Goal: Information Seeking & Learning: Learn about a topic

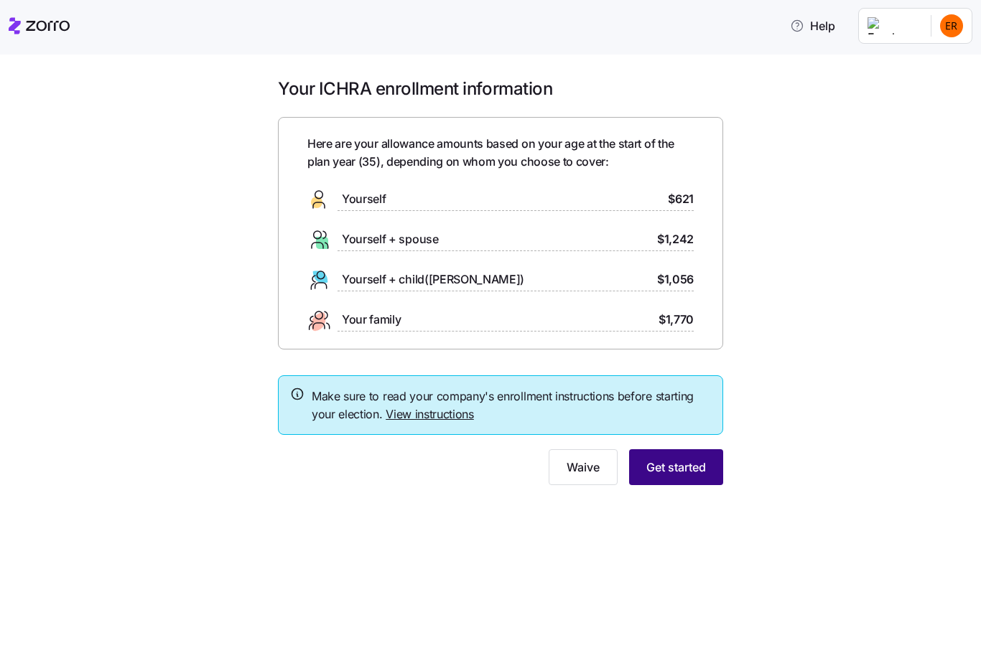
click at [701, 459] on span "Get started" at bounding box center [676, 467] width 60 height 17
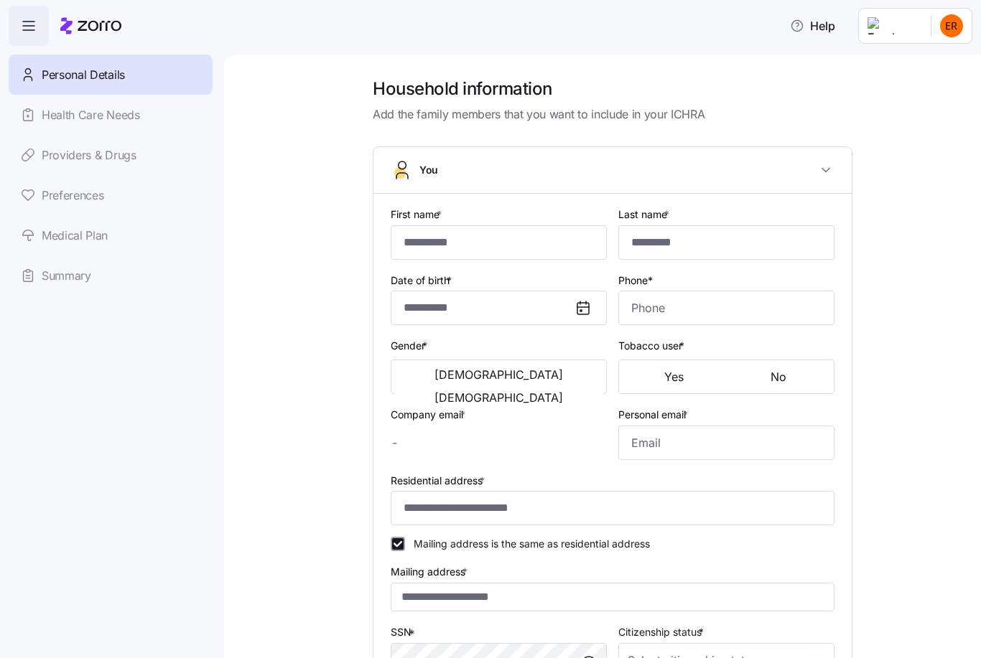
type input "*******"
type input "**********"
type input "[PHONE_NUMBER]"
type input "[EMAIL_ADDRESS][DOMAIN_NAME]"
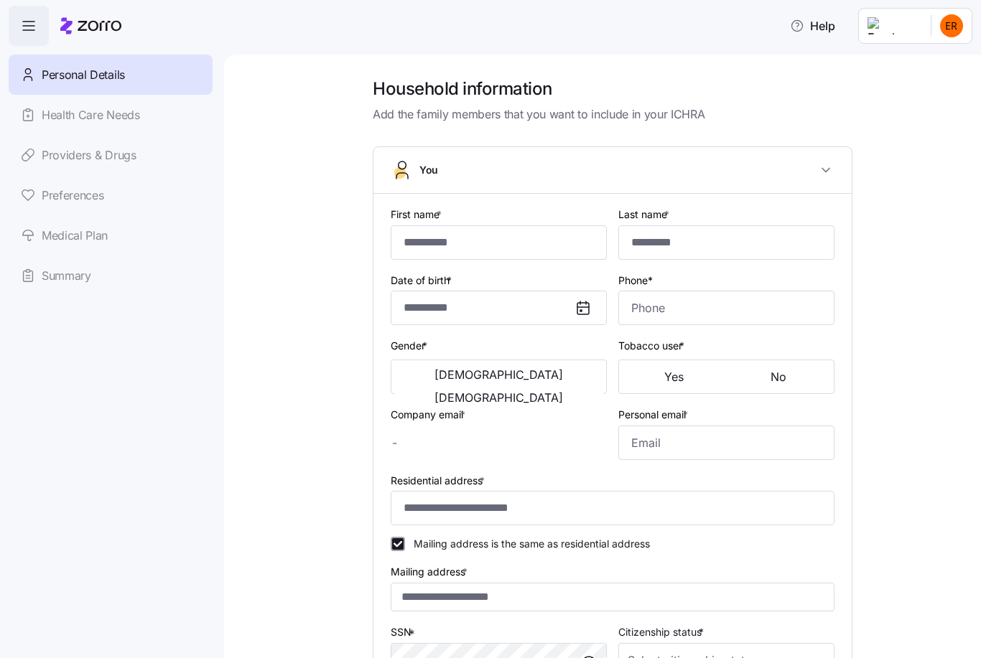
type input "[EMAIL_ADDRESS][DOMAIN_NAME]"
type input "**********"
checkbox input "true"
type input "[DEMOGRAPHIC_DATA] citizen"
type input "Married"
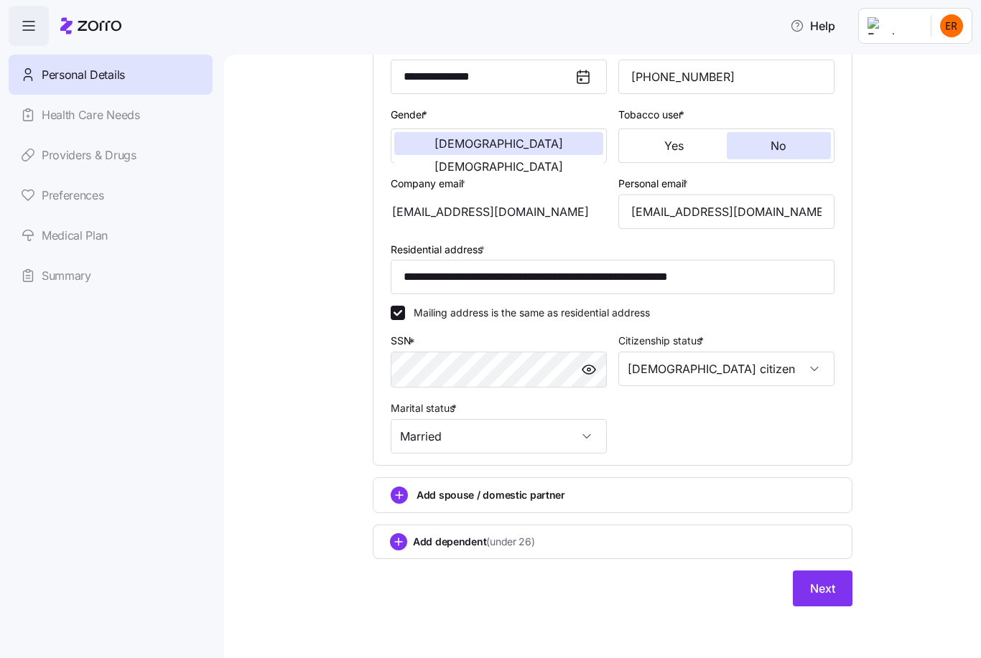
scroll to position [232, 0]
click at [825, 584] on span "Next" at bounding box center [822, 588] width 25 height 17
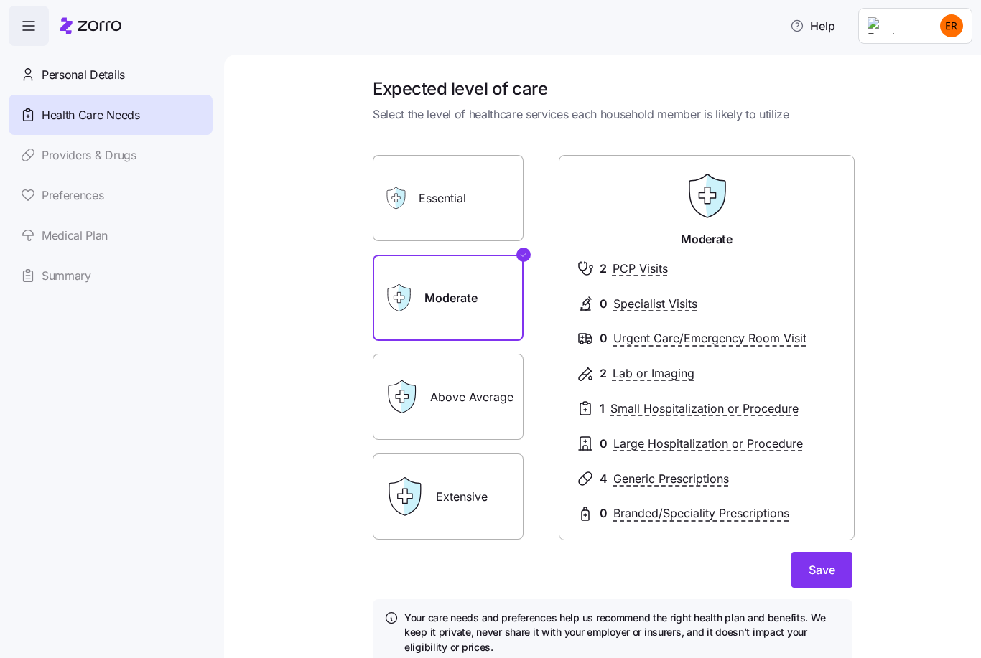
click at [423, 192] on label "Essential" at bounding box center [448, 198] width 151 height 86
click at [0, 0] on input "Essential" at bounding box center [0, 0] width 0 height 0
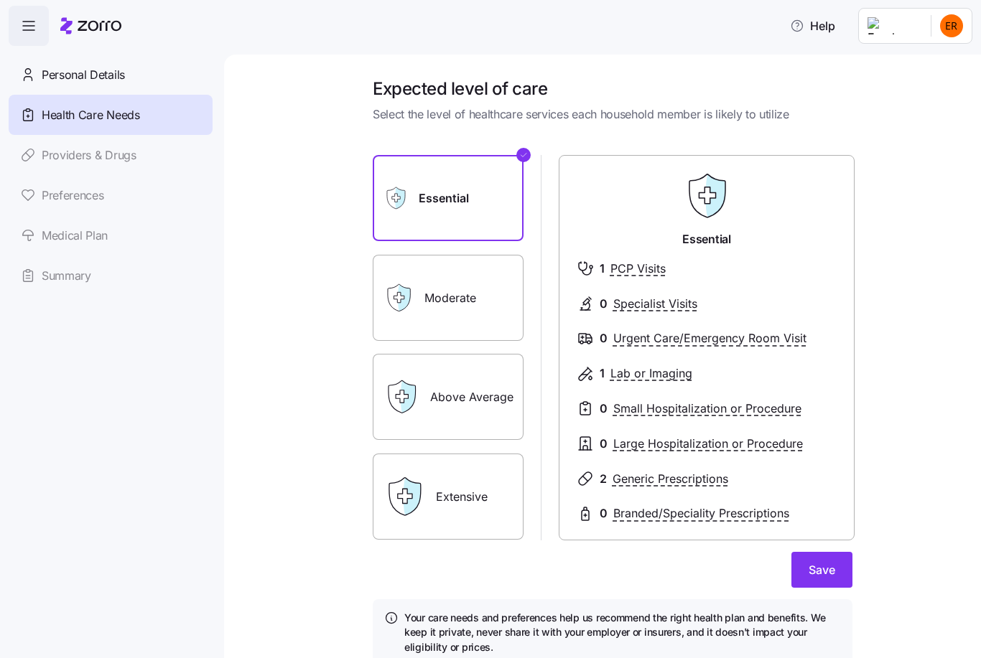
click at [429, 296] on label "Moderate" at bounding box center [448, 298] width 151 height 86
click at [0, 0] on input "Moderate" at bounding box center [0, 0] width 0 height 0
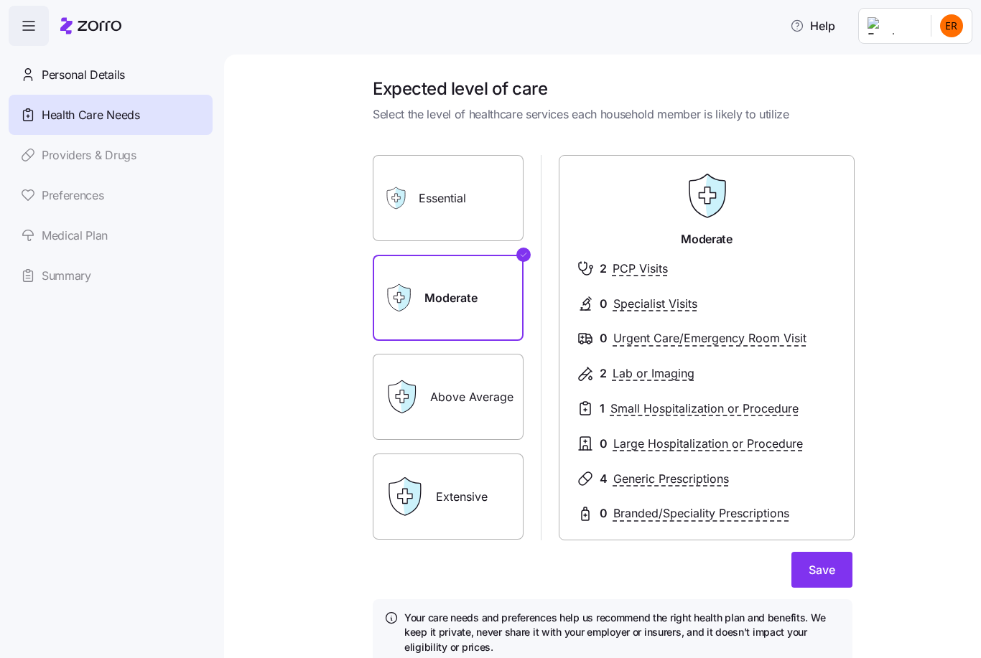
click at [433, 205] on label "Essential" at bounding box center [448, 198] width 151 height 86
click at [0, 0] on input "Essential" at bounding box center [0, 0] width 0 height 0
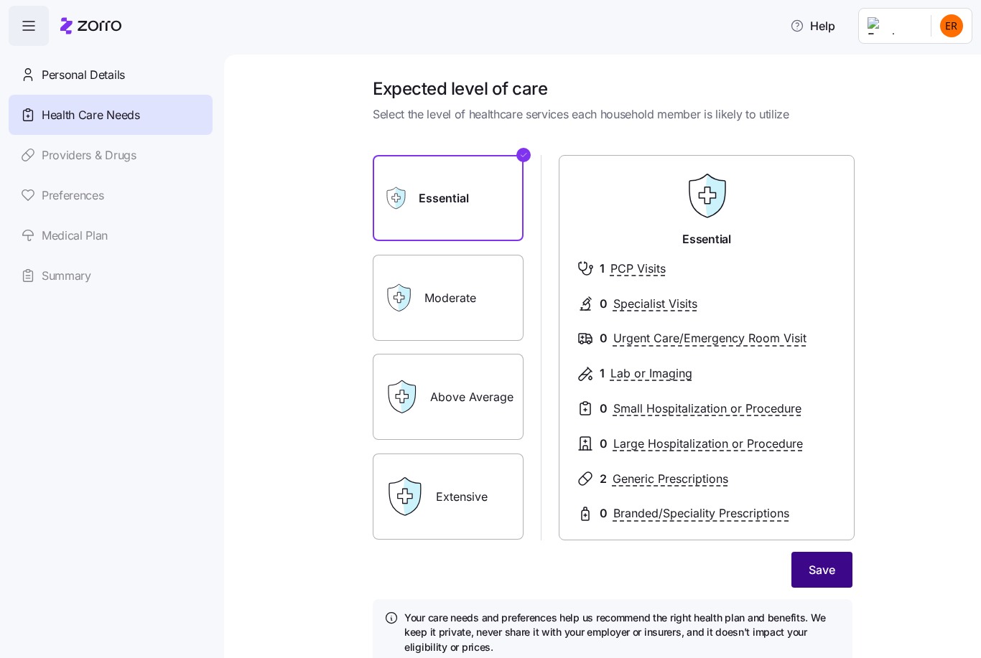
click at [826, 569] on span "Save" at bounding box center [821, 569] width 27 height 17
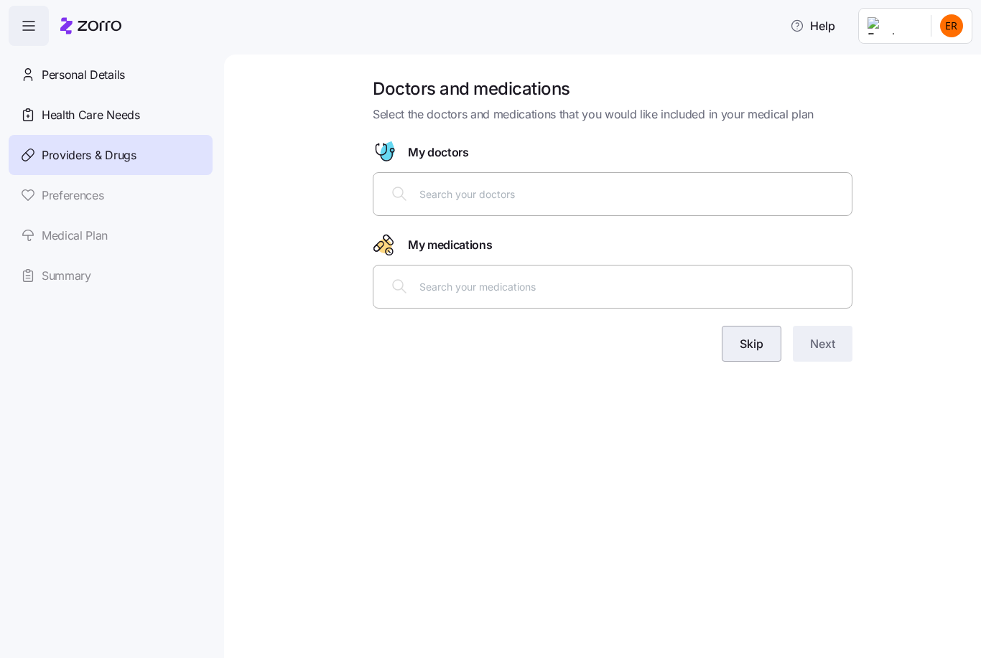
click at [762, 347] on span "Skip" at bounding box center [751, 343] width 24 height 17
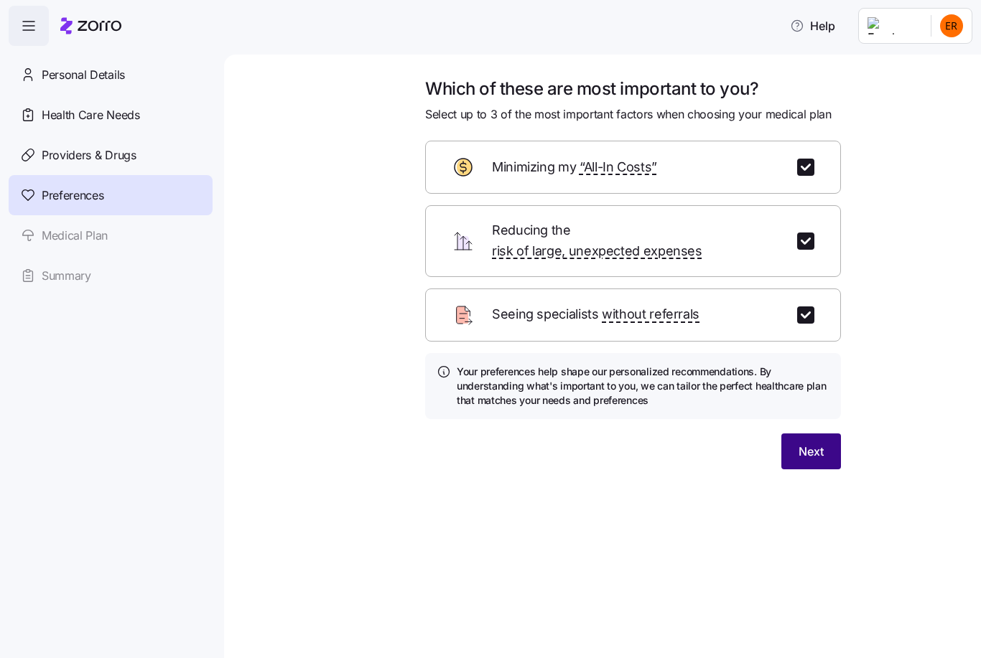
click at [810, 443] on span "Next" at bounding box center [810, 451] width 25 height 17
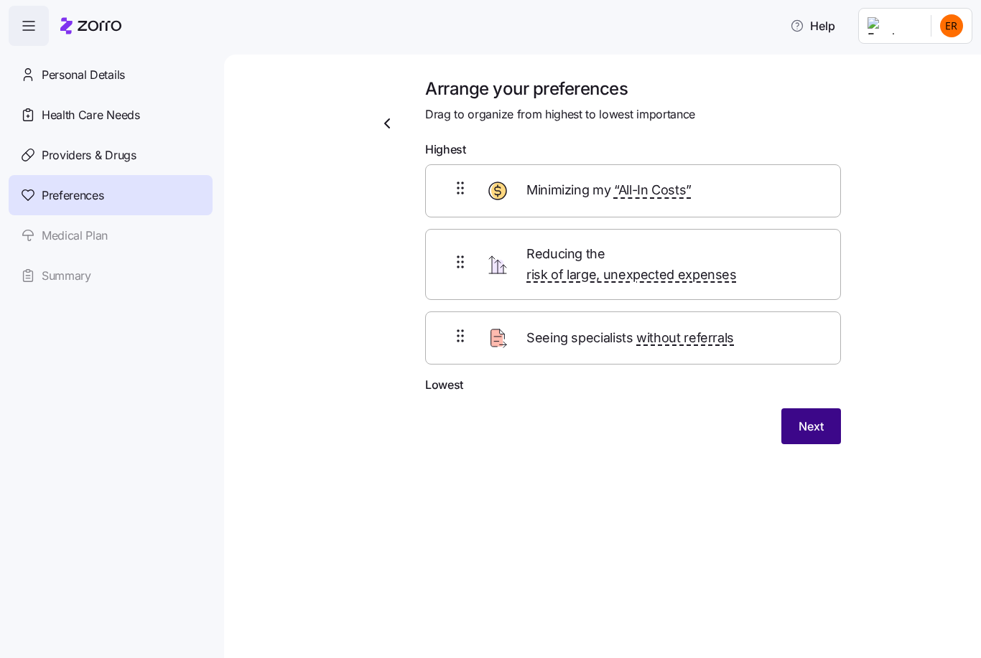
click at [809, 418] on span "Next" at bounding box center [810, 426] width 25 height 17
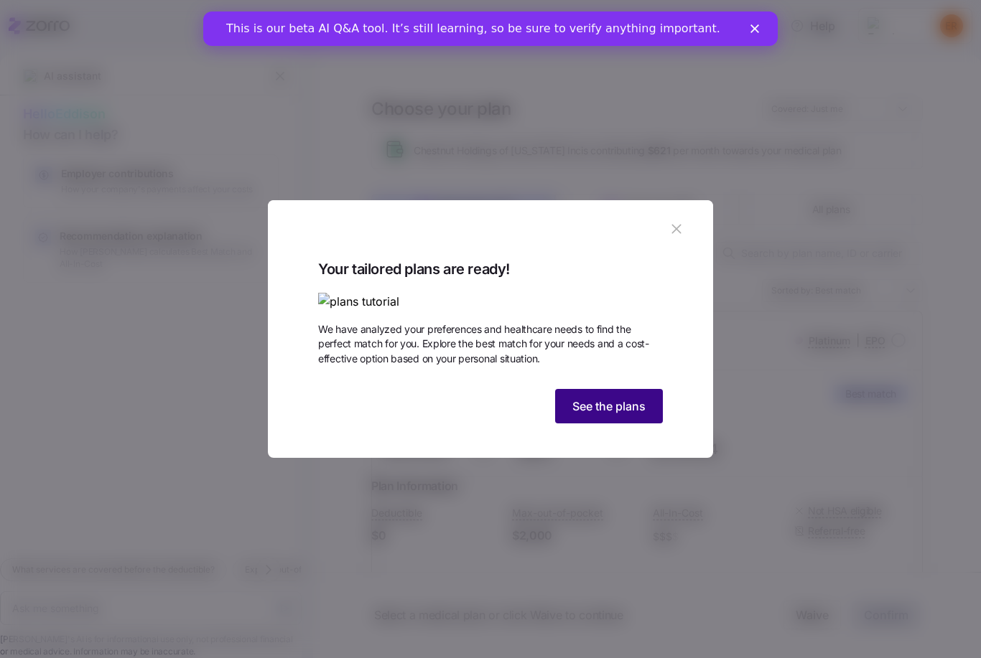
click at [618, 415] on span "See the plans" at bounding box center [608, 406] width 73 height 17
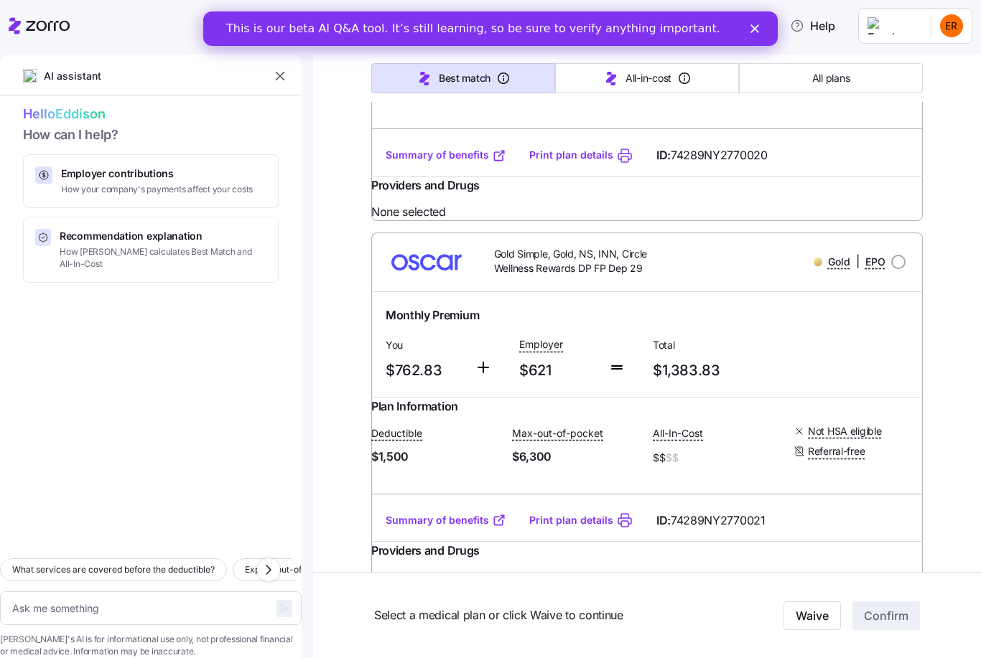
scroll to position [1907, 0]
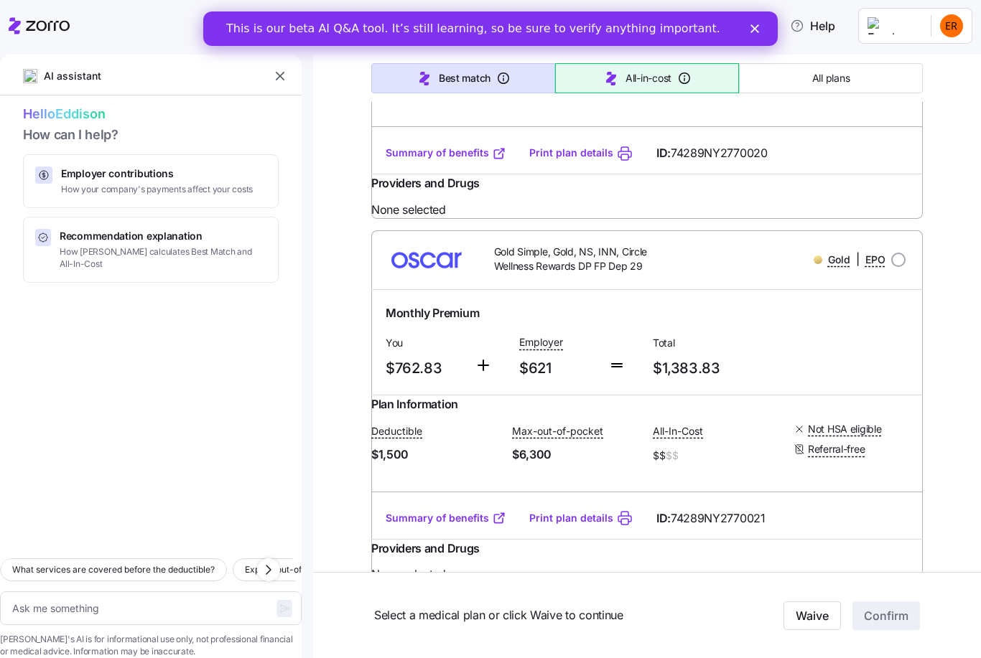
click at [681, 80] on icon "button" at bounding box center [684, 78] width 14 height 14
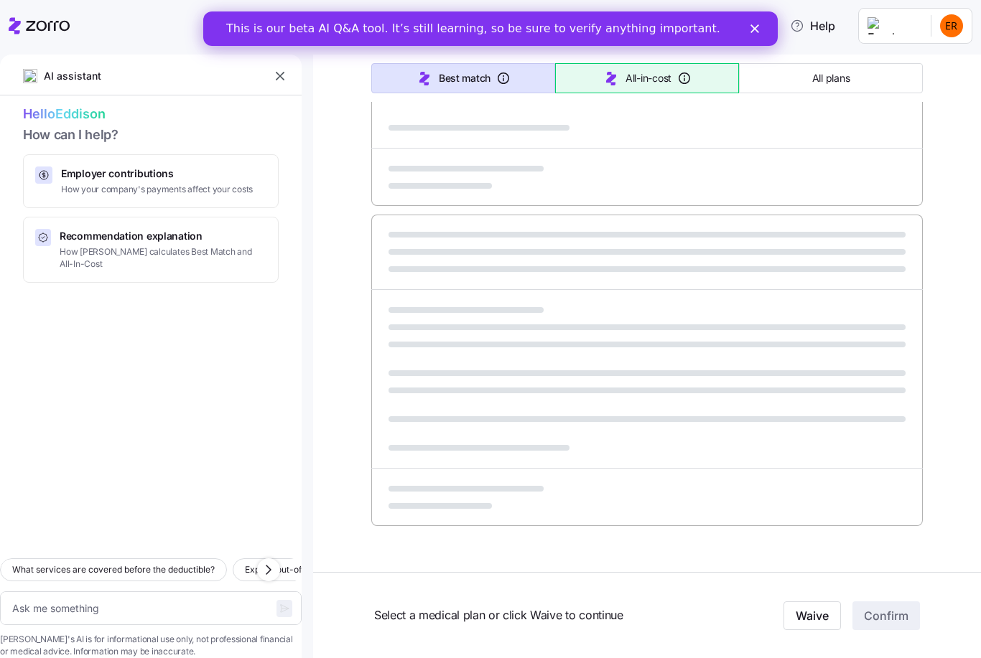
scroll to position [737, 0]
type textarea "x"
type input "Sorted by: All-in-cost"
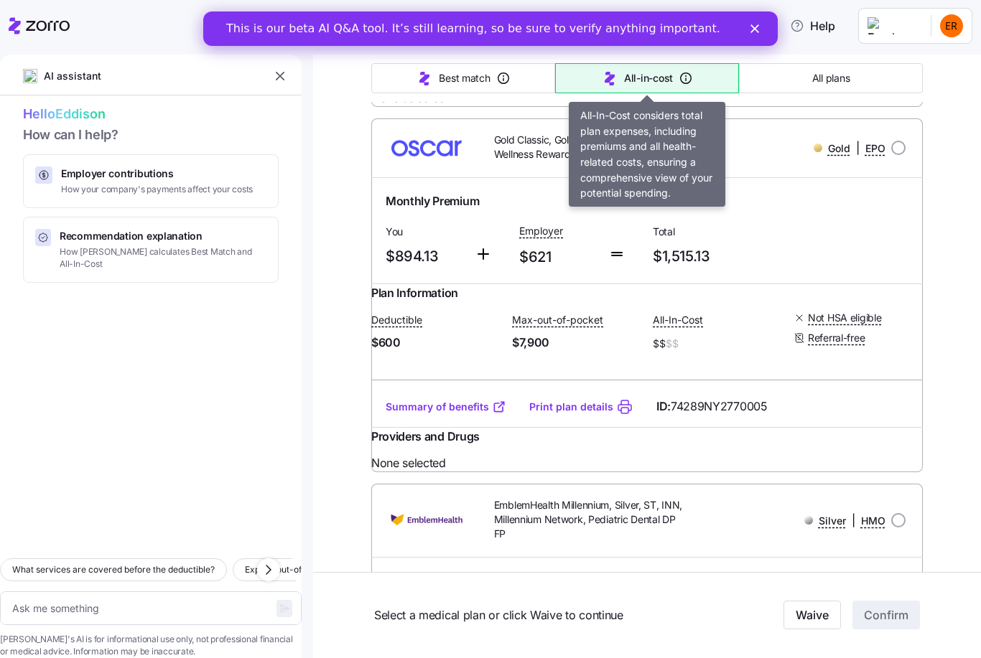
scroll to position [4241, 0]
click at [94, 182] on div "Employer contributions How your company's payments affect your costs" at bounding box center [157, 181] width 192 height 29
type textarea "x"
type textarea "Can you explain how my employer contributions work and how they affect my month…"
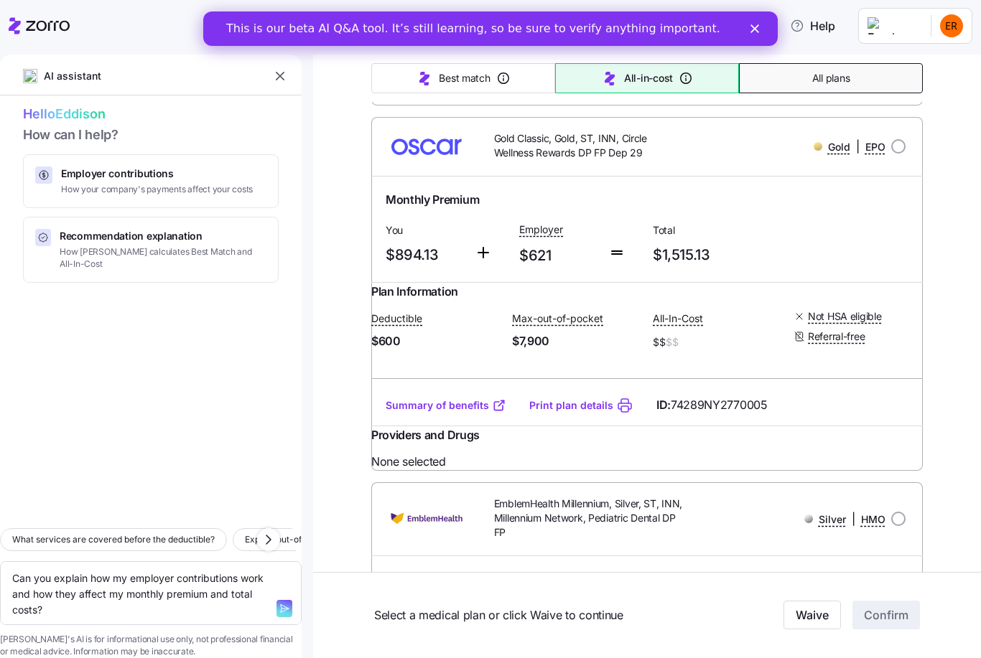
click at [839, 88] on button "All plans" at bounding box center [831, 78] width 184 height 30
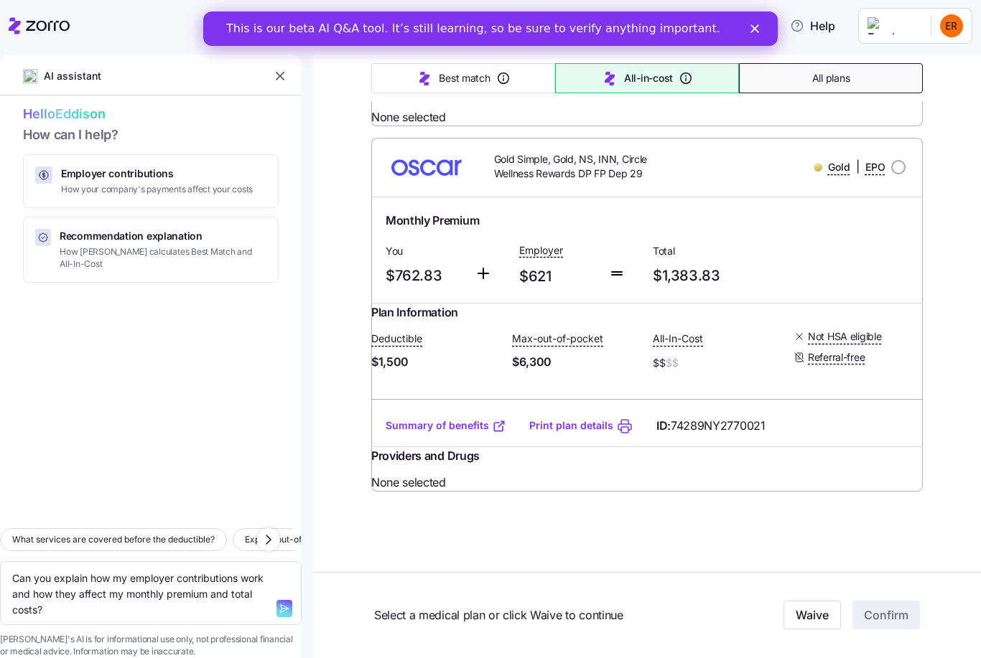
scroll to position [737, 0]
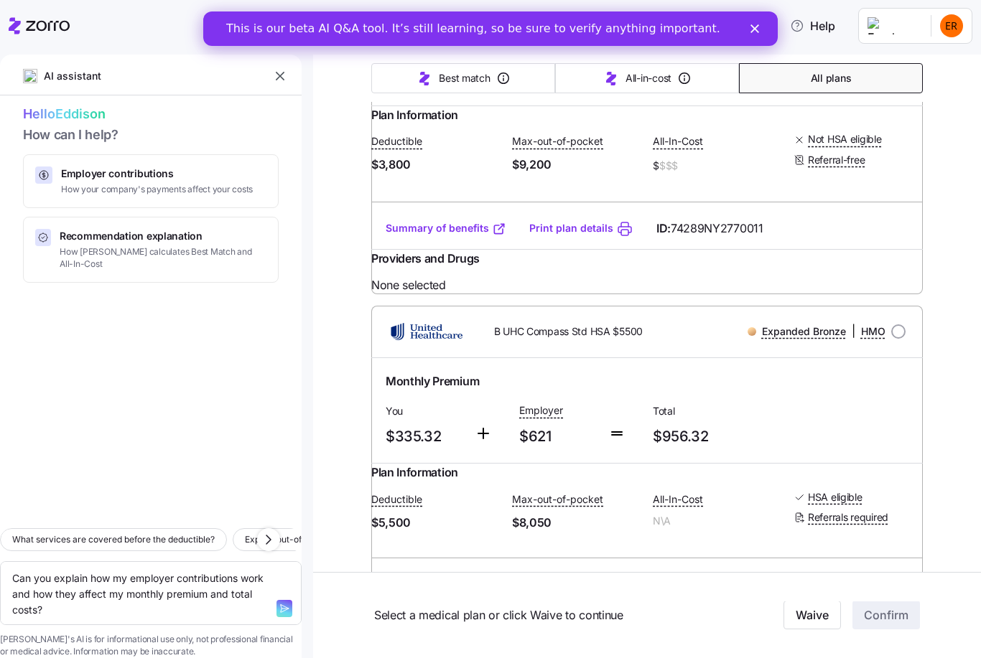
type textarea "x"
type input "Sorted by: Premium"
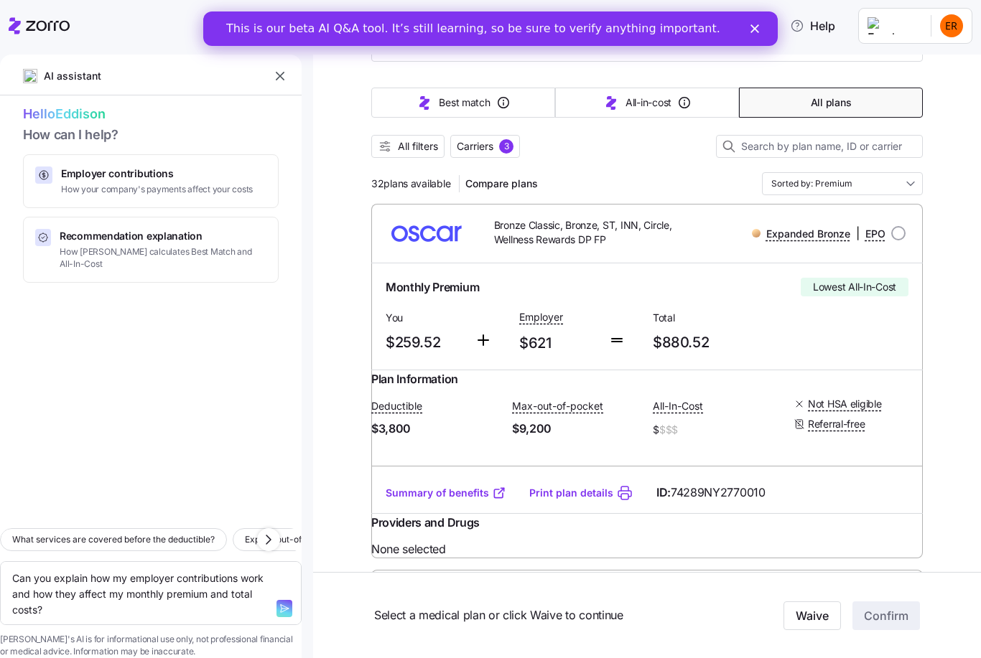
scroll to position [113, 0]
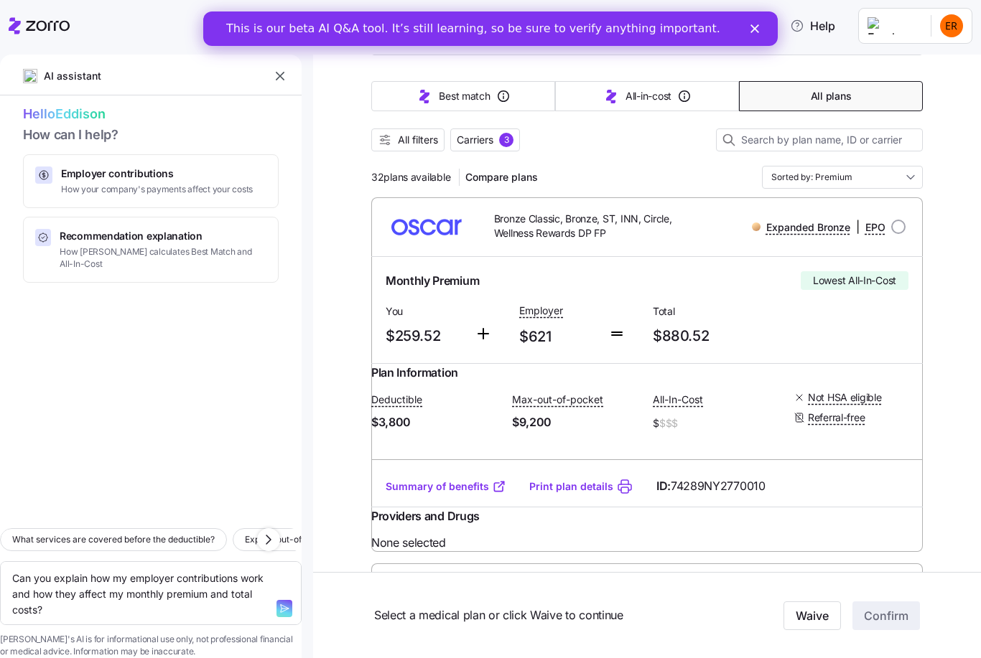
click at [503, 494] on icon at bounding box center [499, 487] width 14 height 14
